Goal: Task Accomplishment & Management: Manage account settings

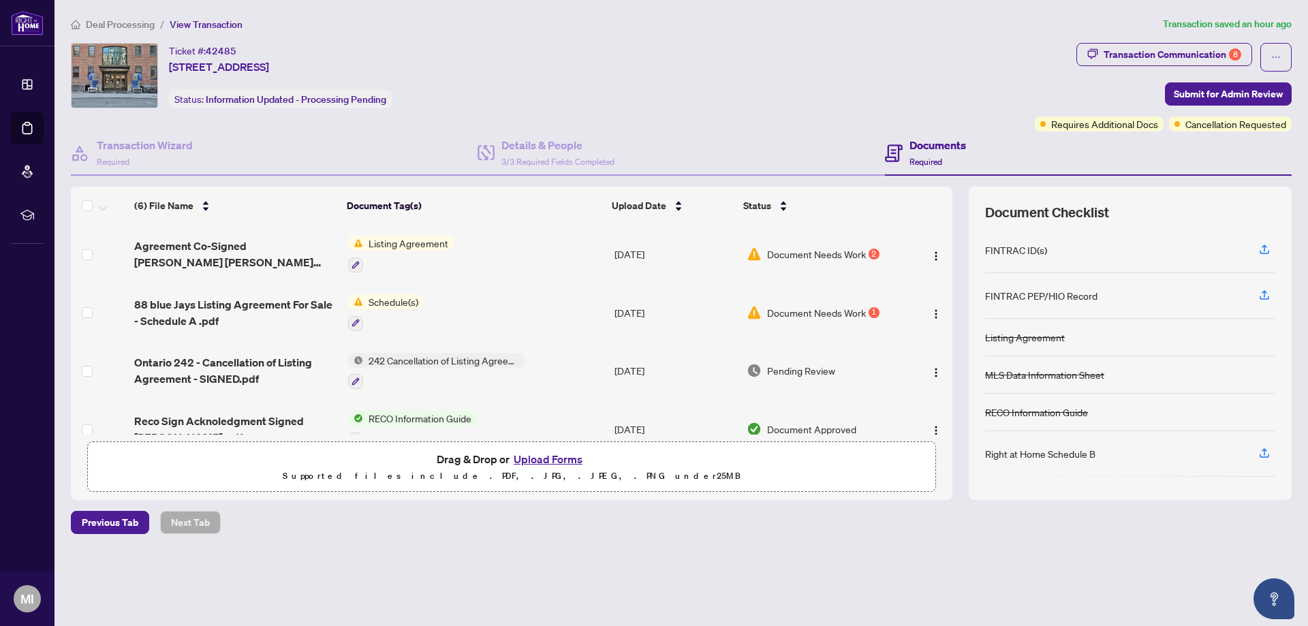
click at [796, 311] on span "Document Needs Work" at bounding box center [816, 312] width 99 height 15
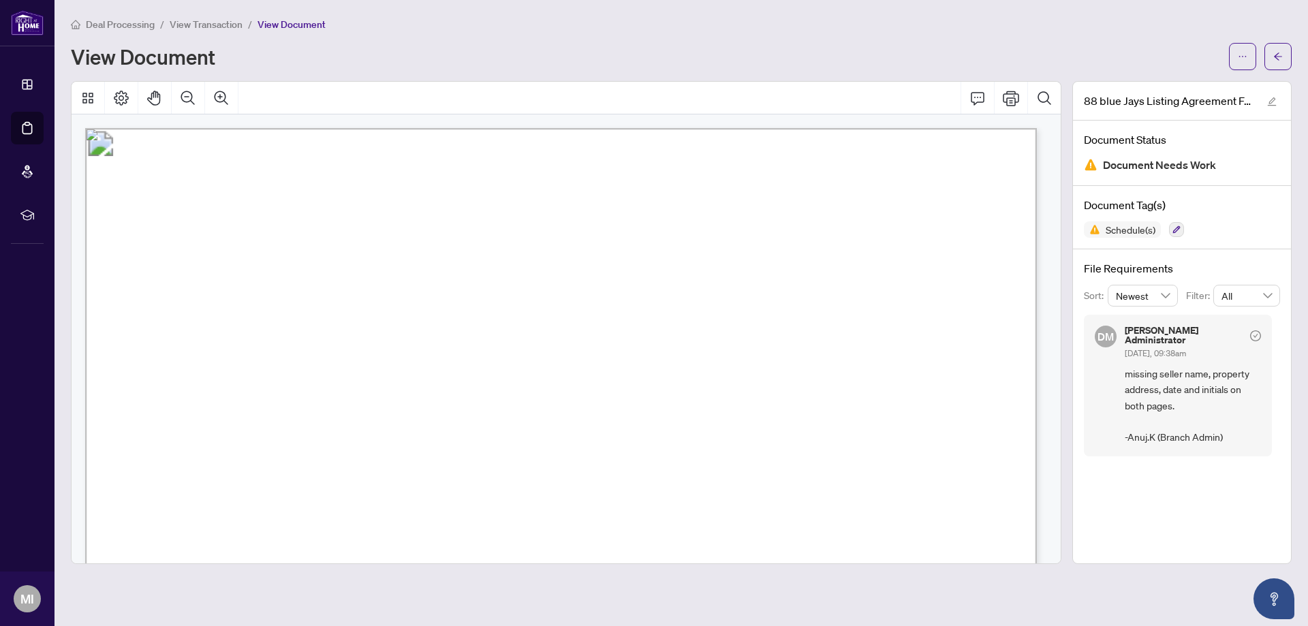
click at [206, 22] on span "View Transaction" at bounding box center [206, 24] width 73 height 12
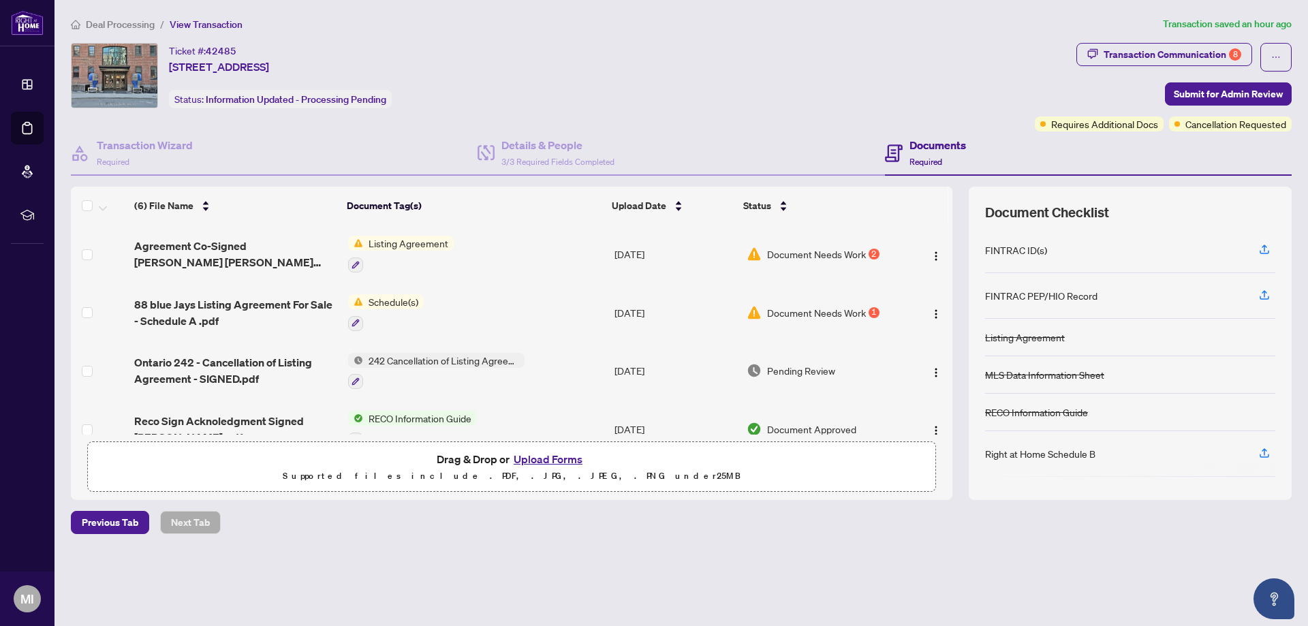
click at [545, 461] on button "Upload Forms" at bounding box center [547, 459] width 77 height 18
click at [535, 462] on button "Upload Forms" at bounding box center [547, 459] width 77 height 18
click at [932, 314] on img "button" at bounding box center [935, 314] width 11 height 11
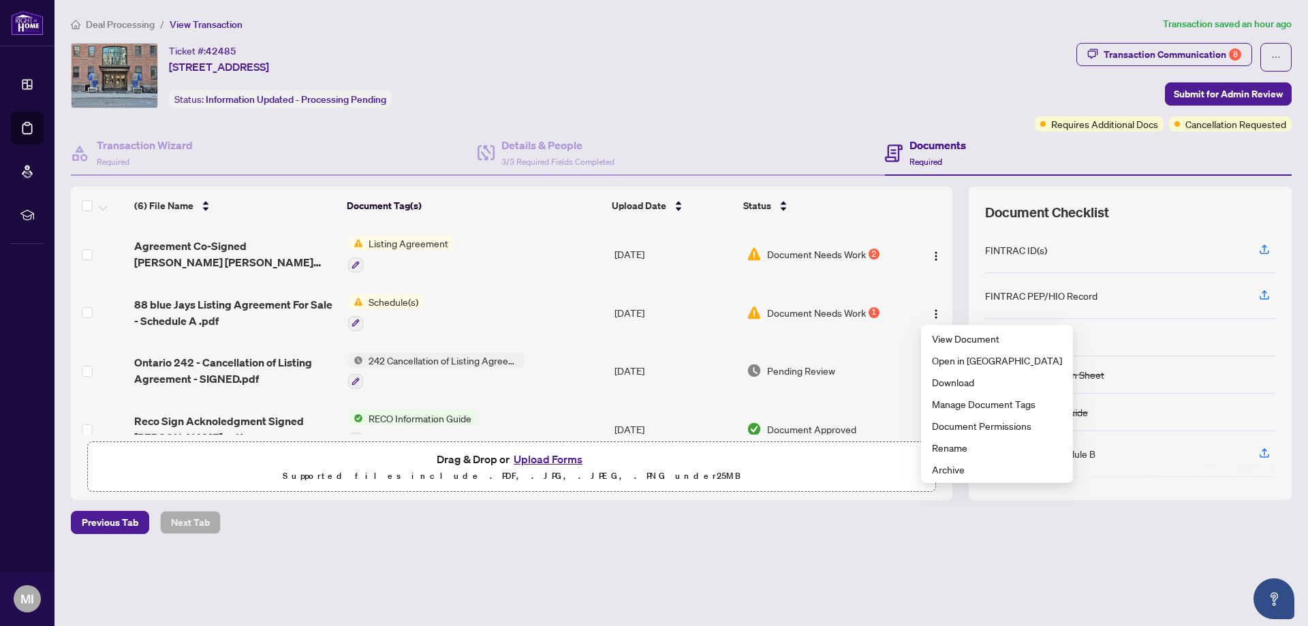
click at [530, 454] on button "Upload Forms" at bounding box center [547, 459] width 77 height 18
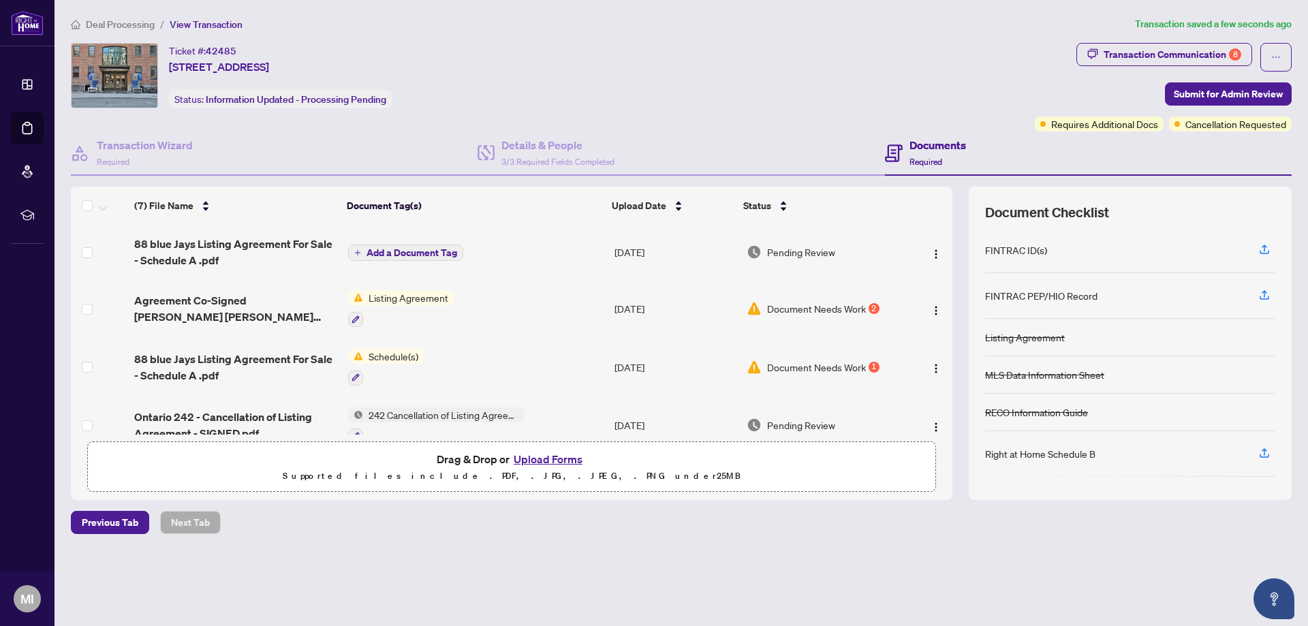
click at [840, 306] on span "Document Needs Work" at bounding box center [816, 308] width 99 height 15
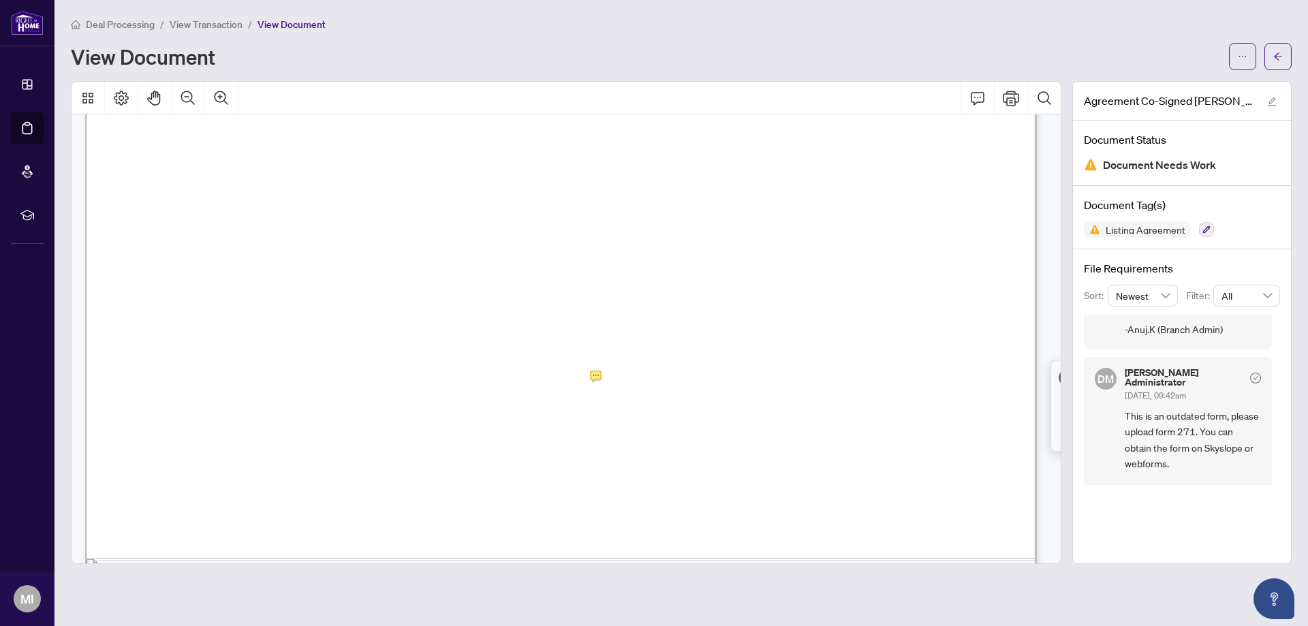
scroll to position [166, 0]
click at [1173, 514] on div "Agreement Co-Signed Elena Li Nicola Serra corrected.pdf Document Status Documen…" at bounding box center [1181, 322] width 219 height 483
